Goal: Navigation & Orientation: Understand site structure

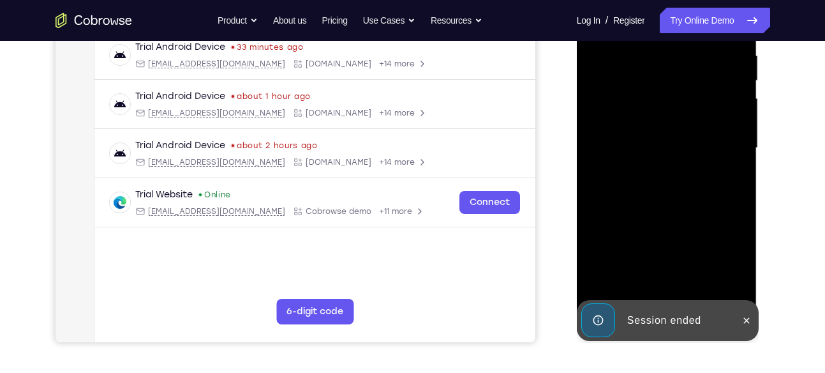
scroll to position [265, 0]
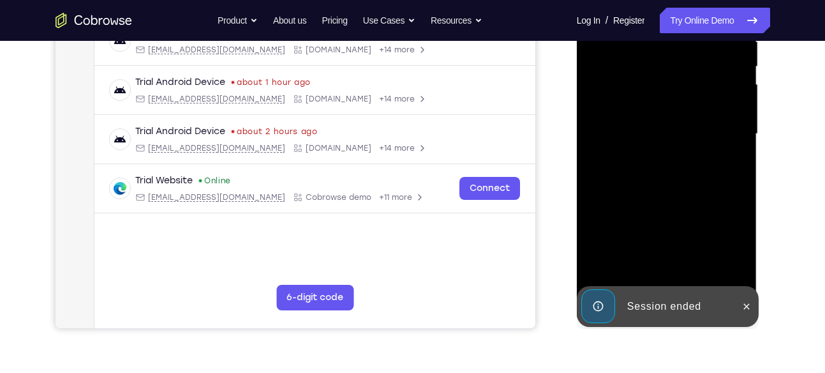
click at [735, 307] on div "Session ended" at bounding box center [658, 306] width 158 height 41
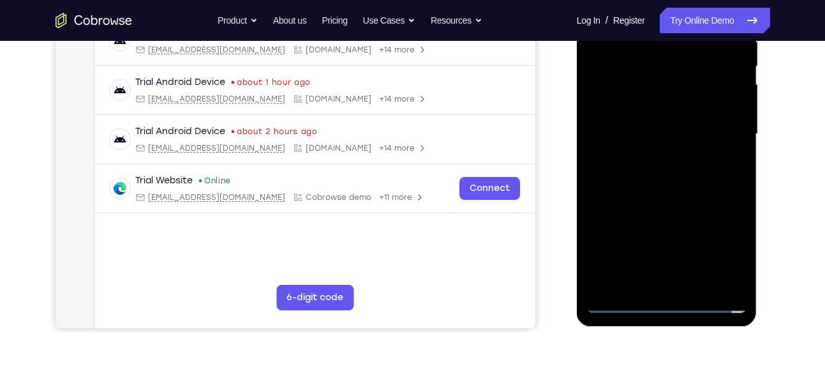
click at [663, 299] on div at bounding box center [666, 133] width 161 height 357
click at [725, 285] on div at bounding box center [666, 133] width 161 height 357
click at [663, 306] on div at bounding box center [666, 133] width 161 height 357
click at [728, 242] on div at bounding box center [666, 133] width 161 height 357
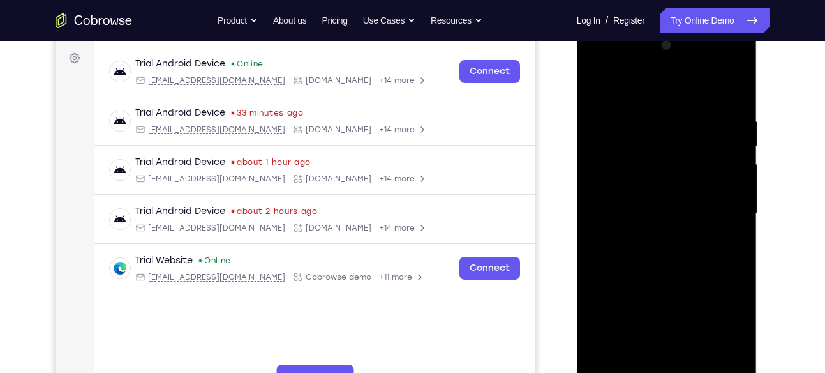
scroll to position [185, 0]
click at [602, 66] on div at bounding box center [666, 214] width 161 height 357
click at [718, 207] on div at bounding box center [666, 214] width 161 height 357
click at [654, 237] on div at bounding box center [666, 214] width 161 height 357
click at [667, 199] on div at bounding box center [666, 214] width 161 height 357
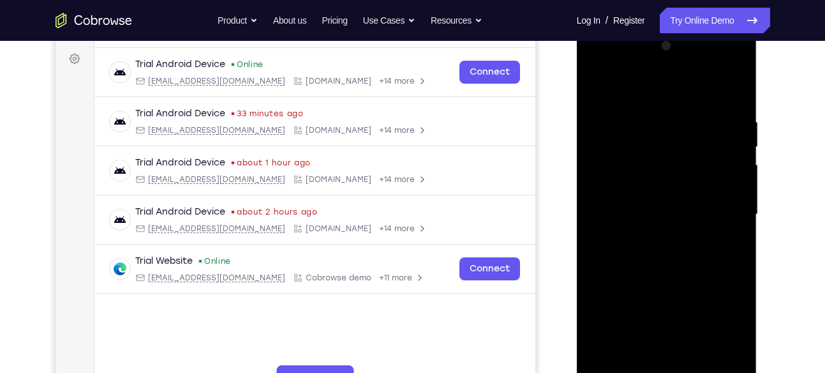
click at [667, 317] on div at bounding box center [666, 214] width 161 height 357
click at [649, 195] on div at bounding box center [666, 214] width 161 height 357
click at [654, 218] on div at bounding box center [666, 214] width 161 height 357
click at [670, 255] on div at bounding box center [666, 214] width 161 height 357
click at [677, 230] on div at bounding box center [666, 214] width 161 height 357
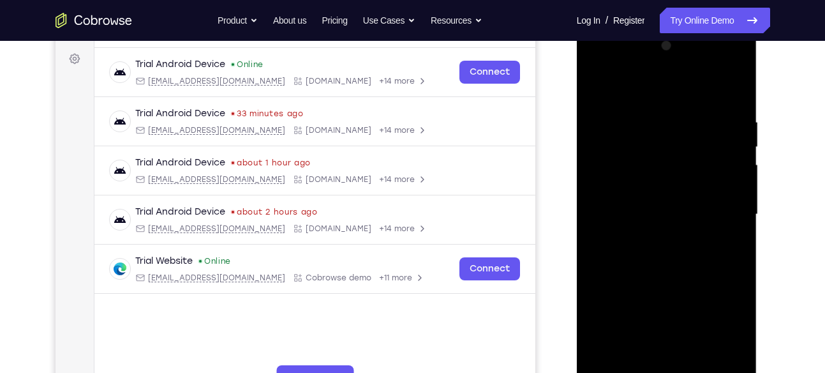
click at [735, 336] on div at bounding box center [666, 214] width 161 height 357
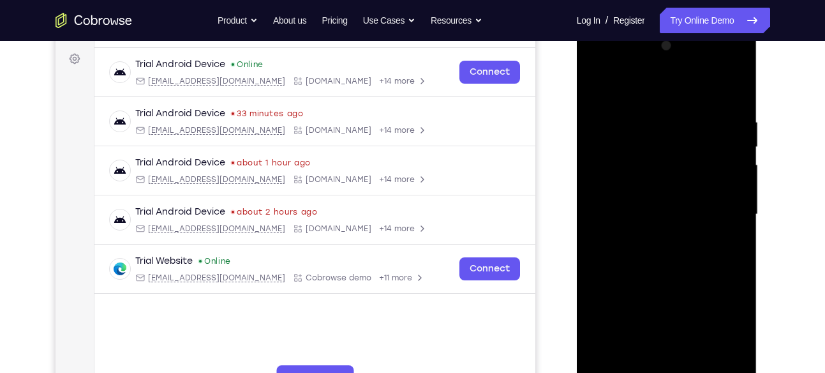
click at [735, 336] on div at bounding box center [666, 214] width 161 height 357
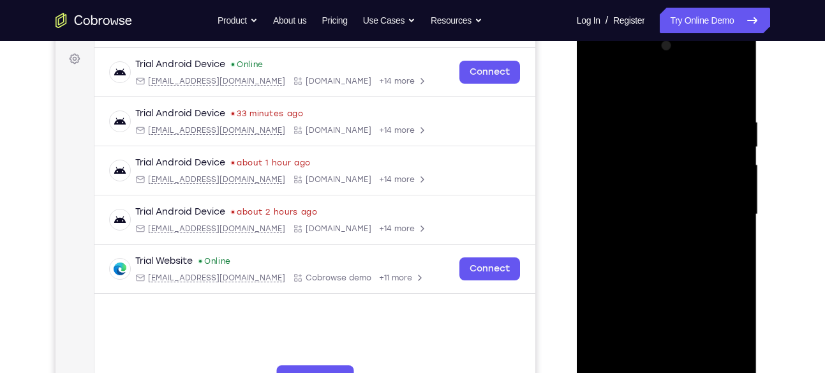
click at [735, 336] on div at bounding box center [666, 214] width 161 height 357
click at [666, 215] on div at bounding box center [666, 214] width 161 height 357
click at [661, 248] on div at bounding box center [666, 214] width 161 height 357
click at [661, 235] on div at bounding box center [666, 214] width 161 height 357
click at [740, 336] on div at bounding box center [666, 214] width 161 height 357
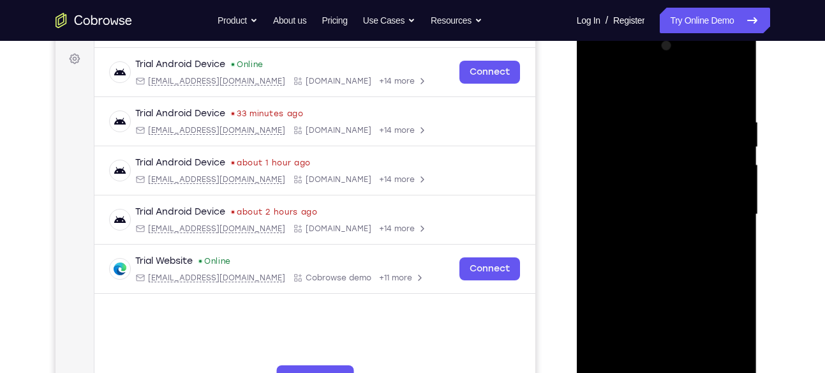
click at [740, 336] on div at bounding box center [666, 214] width 161 height 357
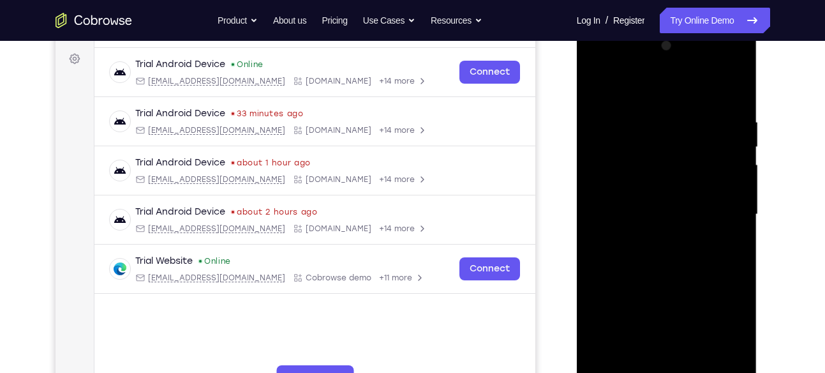
click at [740, 336] on div at bounding box center [666, 214] width 161 height 357
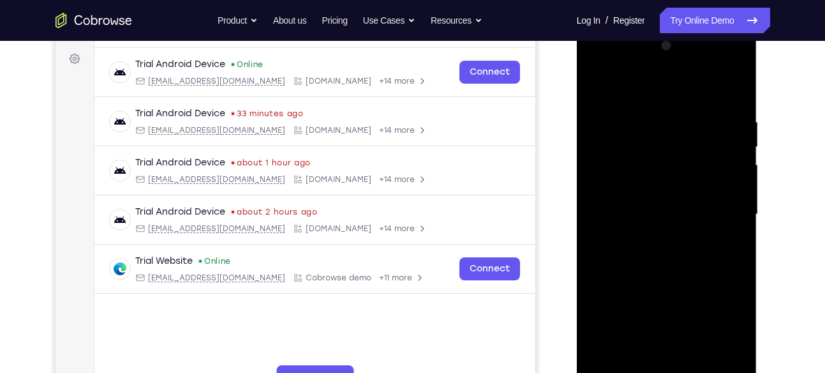
click at [740, 336] on div at bounding box center [666, 214] width 161 height 357
click at [659, 214] on div at bounding box center [666, 214] width 161 height 357
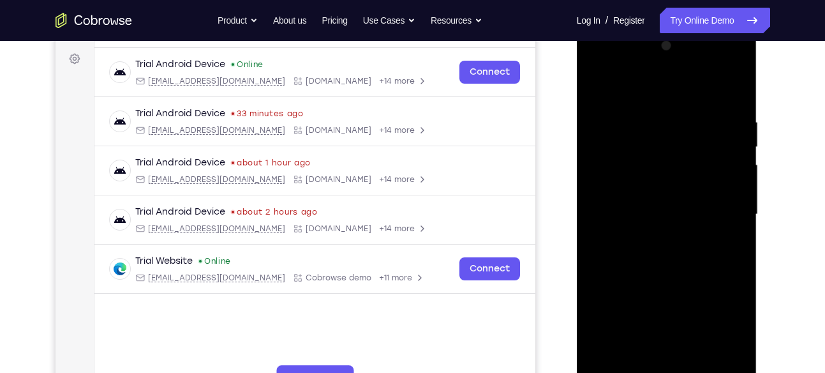
click at [665, 246] on div at bounding box center [666, 214] width 161 height 357
click at [721, 64] on div at bounding box center [666, 214] width 161 height 357
click at [737, 115] on div at bounding box center [666, 214] width 161 height 357
click at [602, 68] on div at bounding box center [666, 214] width 161 height 357
